Goal: Answer question/provide support: Share knowledge or assist other users

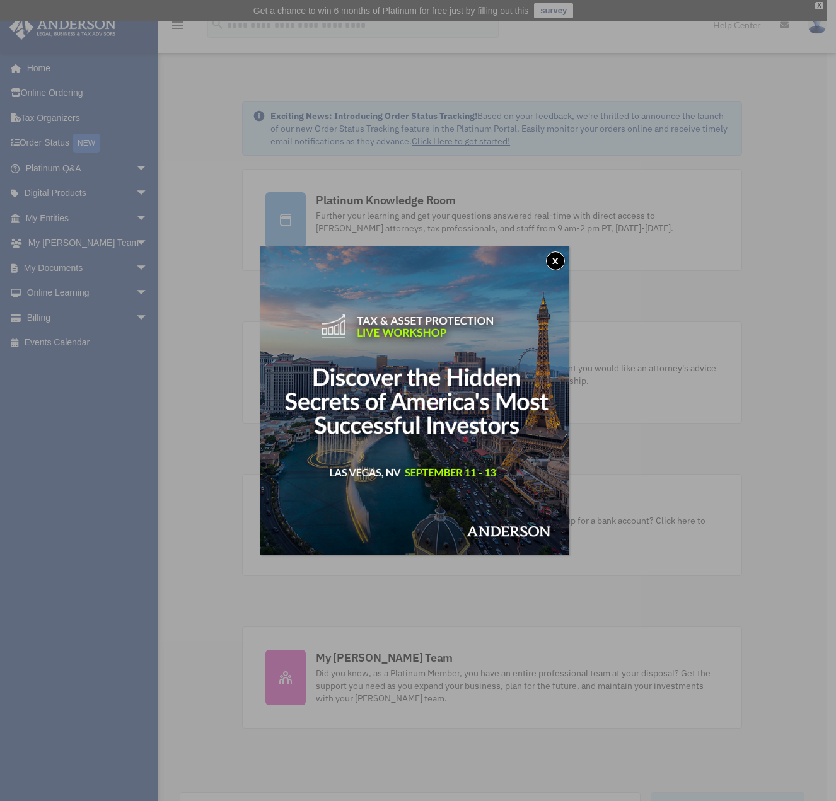
click at [559, 259] on button "x" at bounding box center [555, 261] width 19 height 19
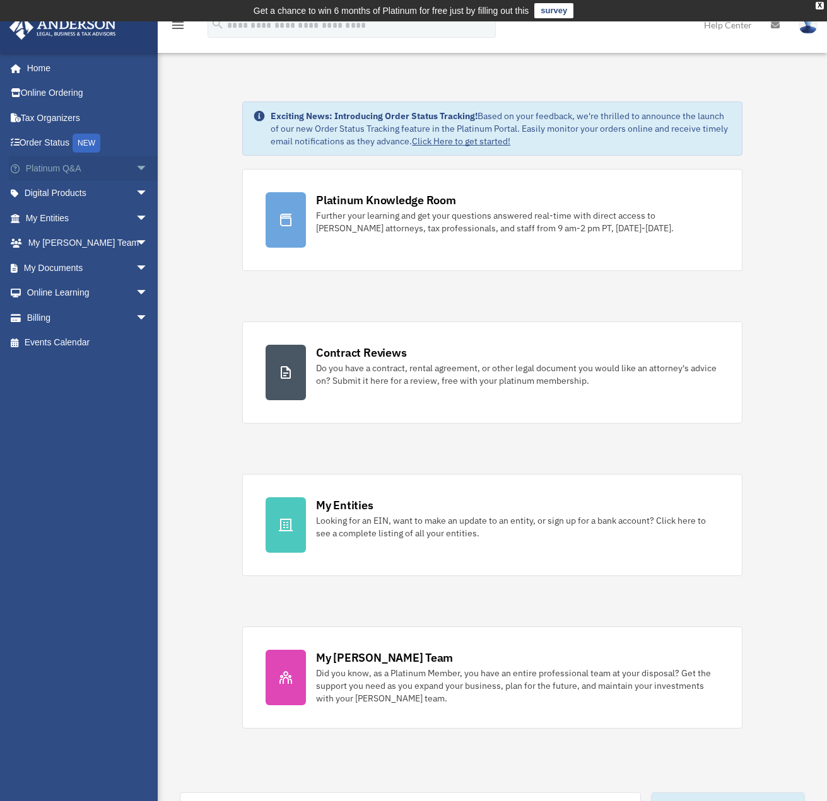
click at [136, 167] on span "arrow_drop_down" at bounding box center [148, 169] width 25 height 26
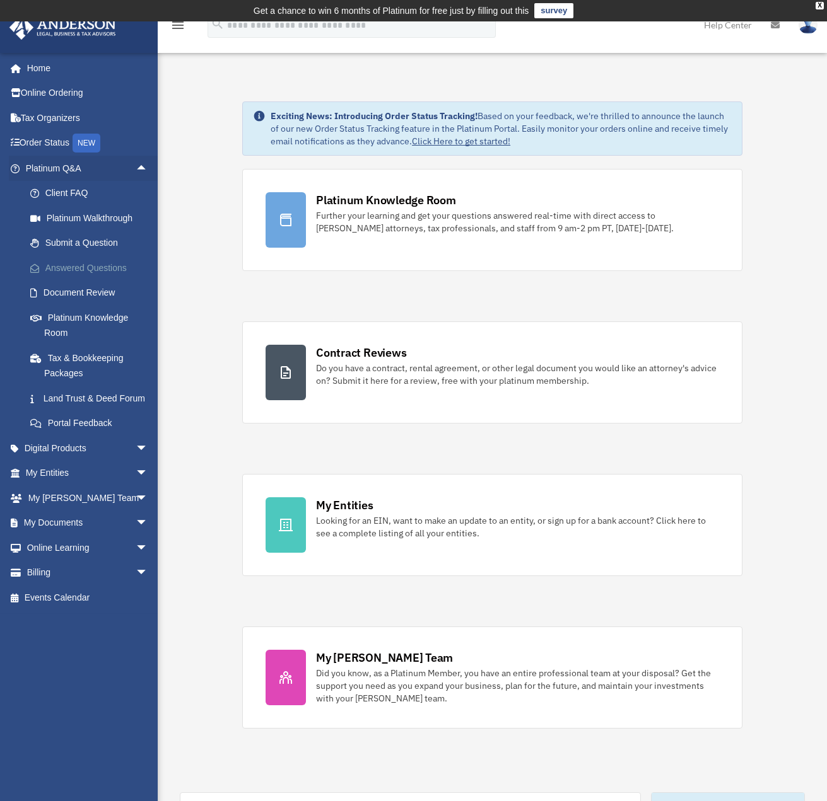
click at [86, 268] on link "Answered Questions" at bounding box center [92, 267] width 149 height 25
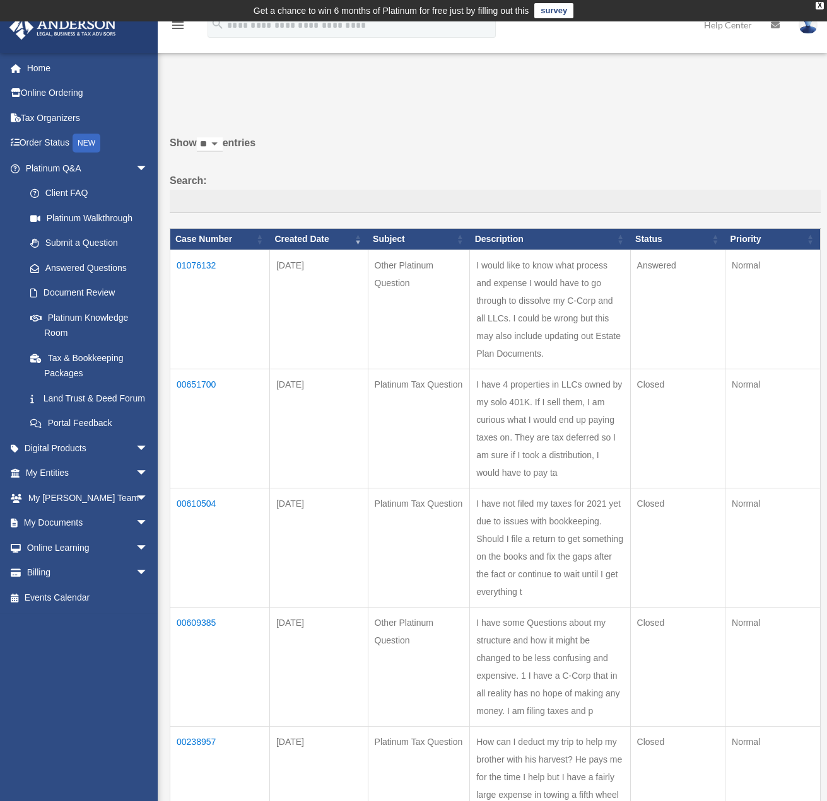
click at [198, 265] on td "01076132" at bounding box center [220, 309] width 100 height 119
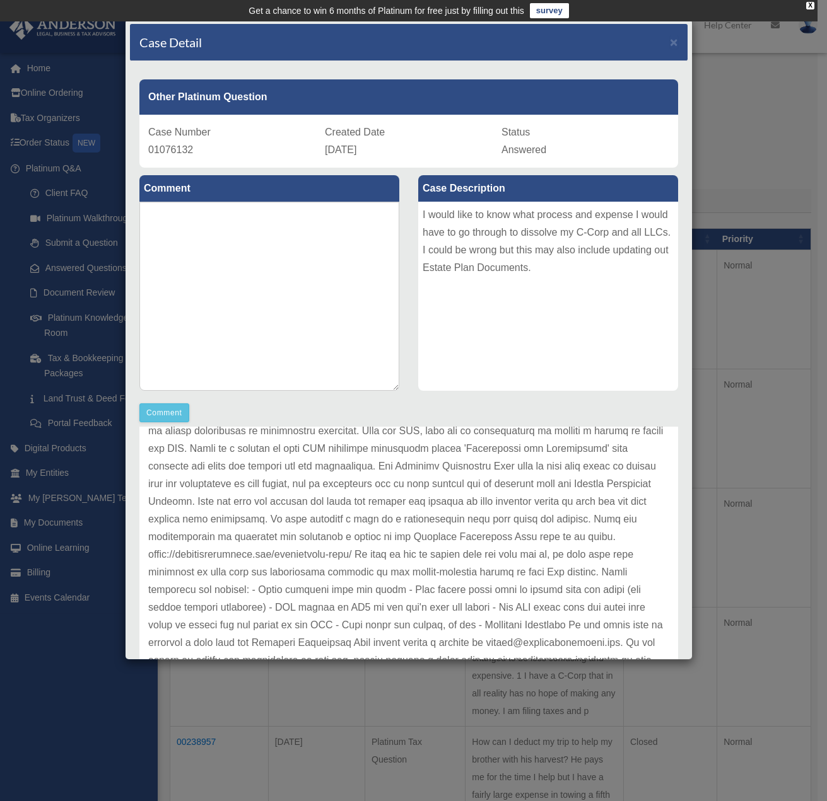
drag, startPoint x: 439, startPoint y: 39, endPoint x: 357, endPoint y: 55, distance: 83.5
click at [357, 55] on div "Case Detail ×" at bounding box center [408, 42] width 557 height 37
click at [443, 109] on div "Other Platinum Question" at bounding box center [408, 96] width 538 height 35
click at [441, 183] on label "Case Description" at bounding box center [548, 188] width 260 height 26
click at [358, 230] on textarea at bounding box center [269, 296] width 260 height 189
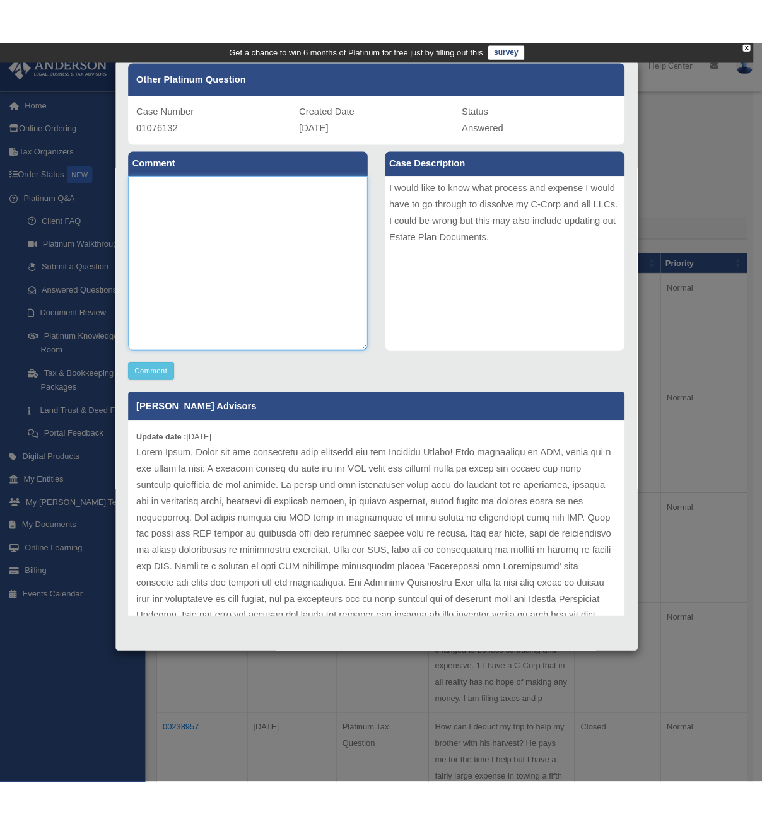
scroll to position [39, 0]
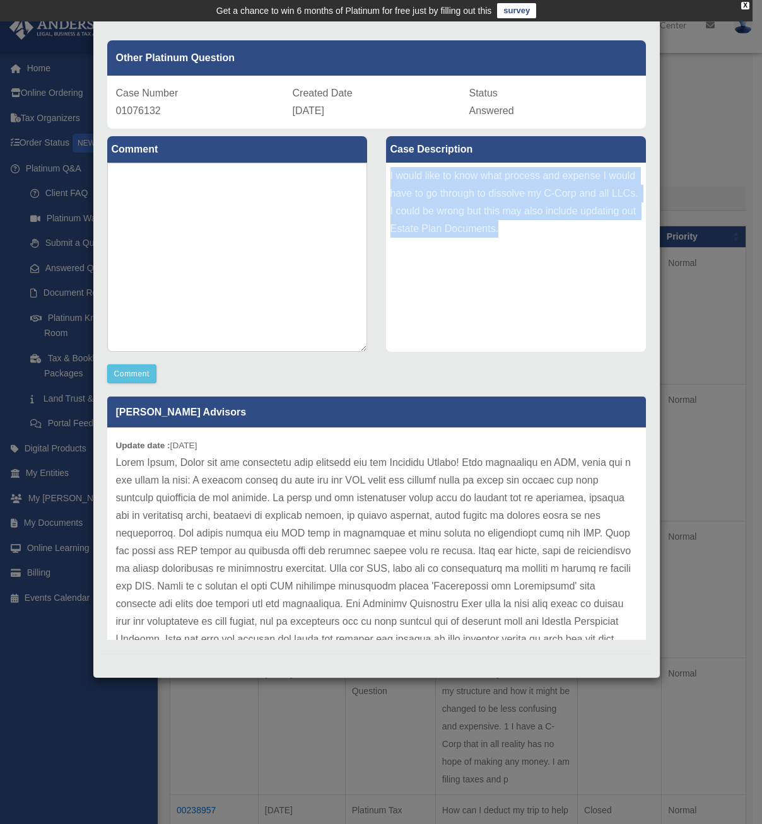
drag, startPoint x: 386, startPoint y: 170, endPoint x: 567, endPoint y: 230, distance: 190.6
click at [567, 230] on div "I would like to know what process and expense I would have to go through to dis…" at bounding box center [516, 257] width 260 height 189
copy div "I would like to know what process and expense I would have to go through to dis…"
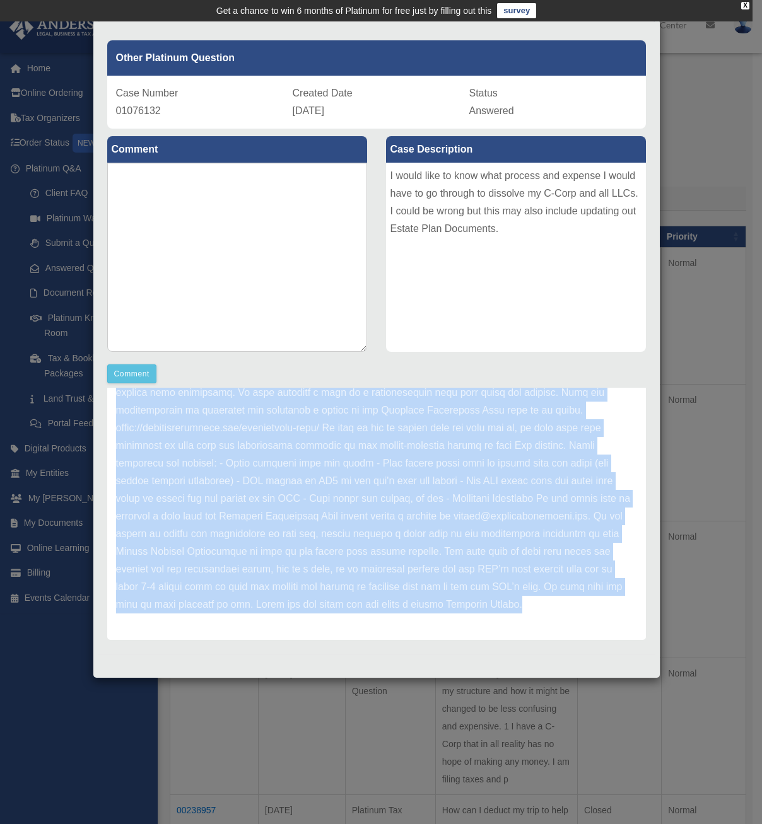
scroll to position [282, 0]
drag, startPoint x: 116, startPoint y: 444, endPoint x: 508, endPoint y: 629, distance: 432.6
click at [508, 629] on div "Update date : [DATE]" at bounding box center [376, 401] width 538 height 477
copy div "Update date : [DATE] Hello [PERSON_NAME], Thank you for submitting your questio…"
